Goal: Find specific page/section: Find specific page/section

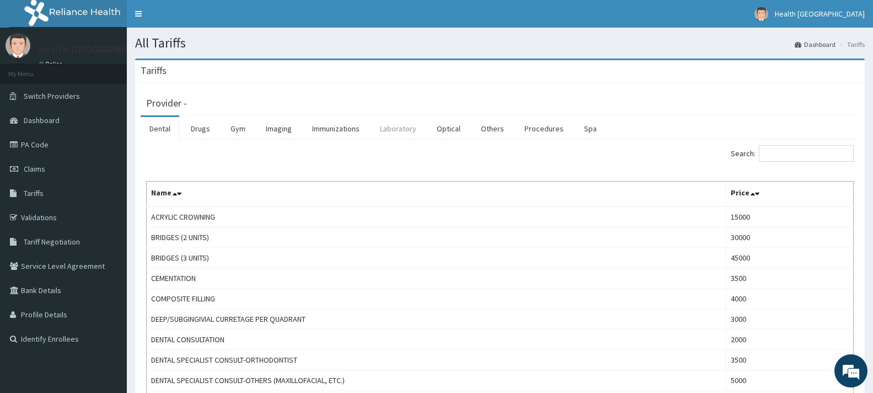
click at [406, 127] on link "Laboratory" at bounding box center [398, 128] width 54 height 23
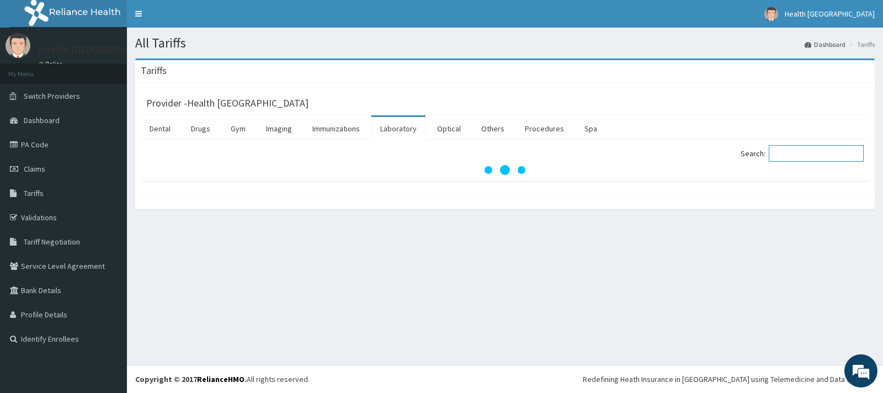
click at [795, 151] on input "Search:" at bounding box center [816, 153] width 95 height 17
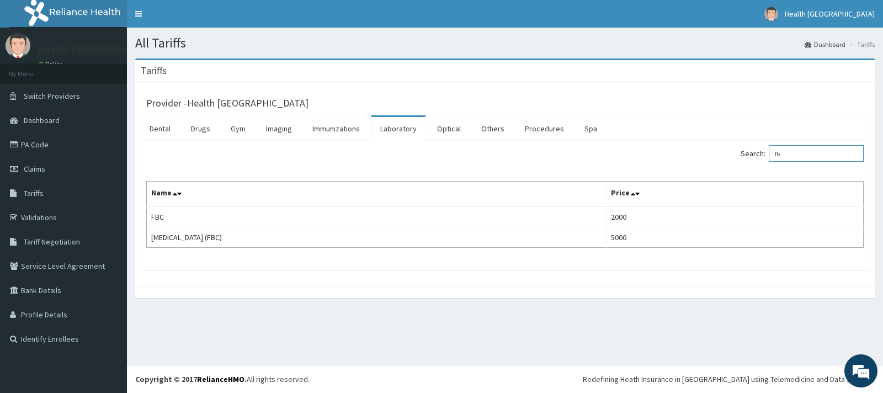
type input "f"
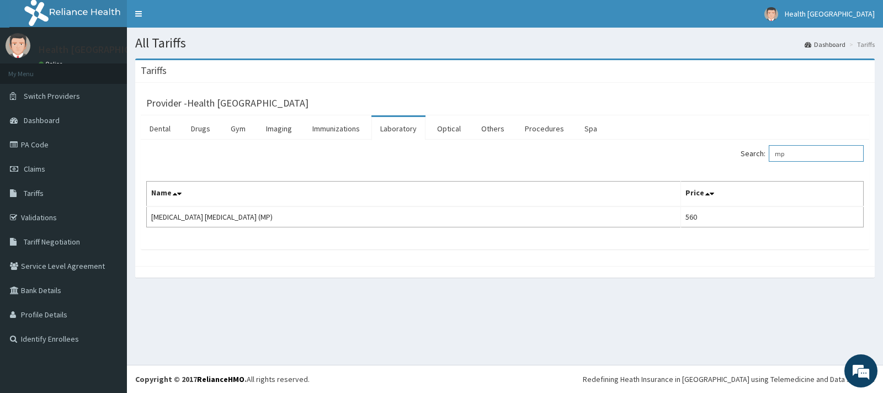
type input "m"
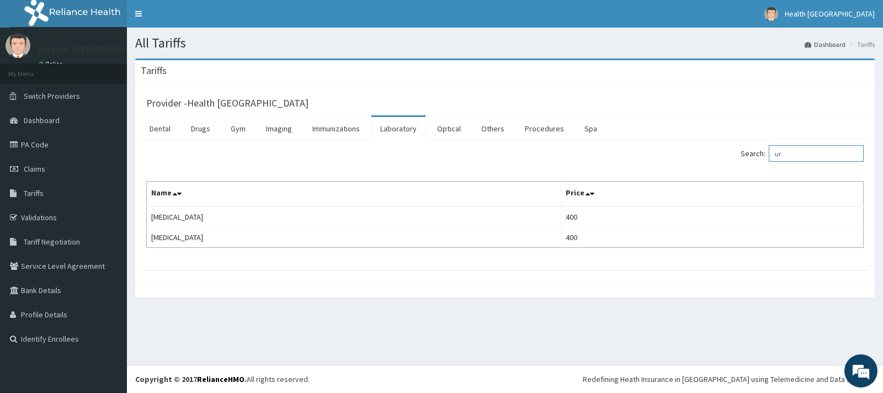
type input "u"
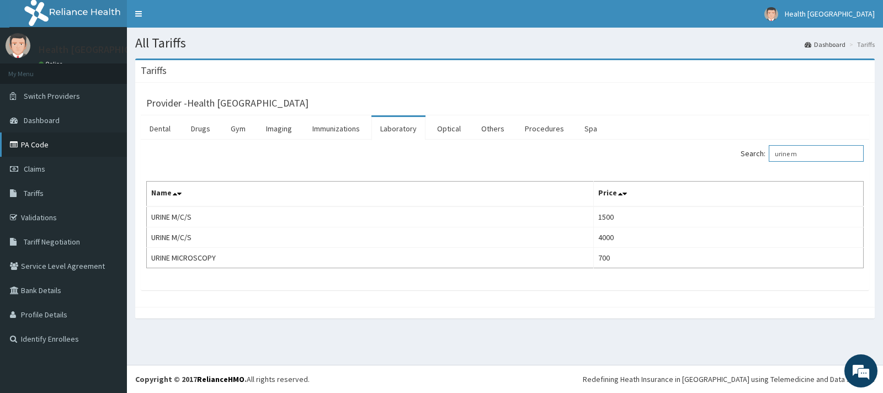
type input "urine m"
click at [44, 142] on link "PA Code" at bounding box center [63, 144] width 127 height 24
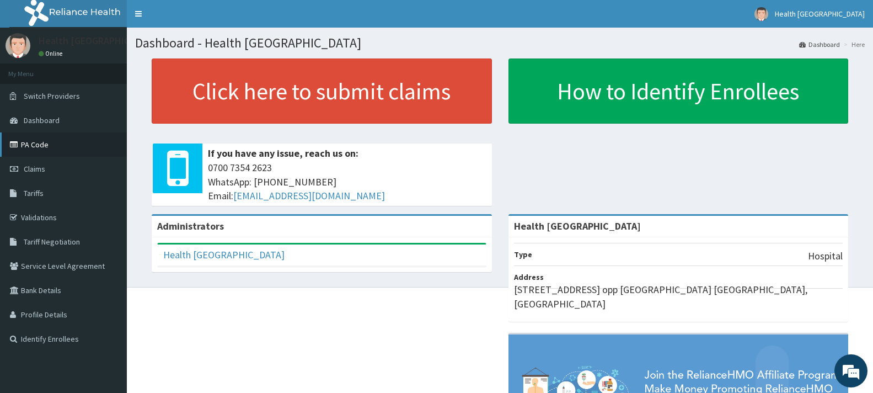
click at [41, 140] on link "PA Code" at bounding box center [63, 144] width 127 height 24
